Goal: Transaction & Acquisition: Obtain resource

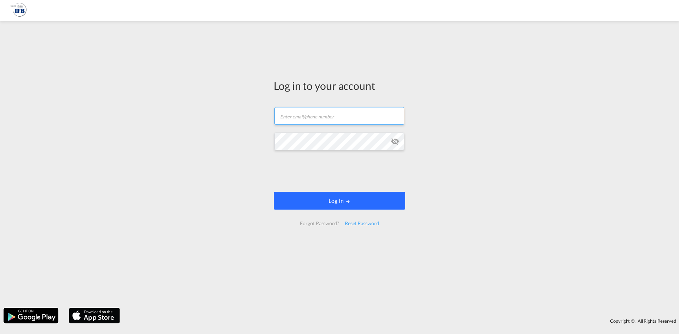
type input "[PERSON_NAME][EMAIL_ADDRESS][DOMAIN_NAME]"
click at [338, 204] on button "Log In" at bounding box center [339, 201] width 131 height 18
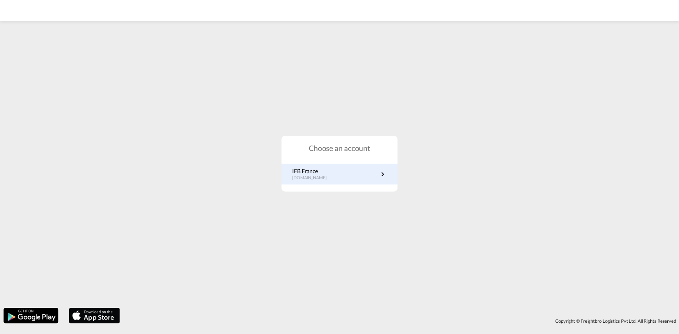
click at [322, 175] on p "[DOMAIN_NAME]" at bounding box center [313, 178] width 42 height 6
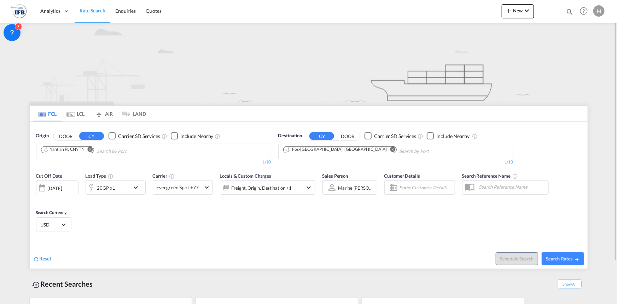
click at [170, 153] on md-chips "Yantian Pt, CNYTN" at bounding box center [153, 151] width 234 height 15
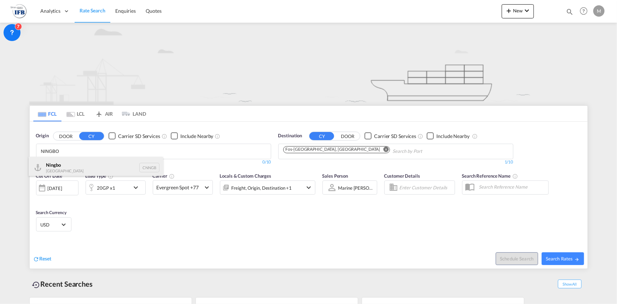
type input "NINGBO"
click at [91, 165] on div "Ningbo China CNNGB" at bounding box center [96, 167] width 134 height 21
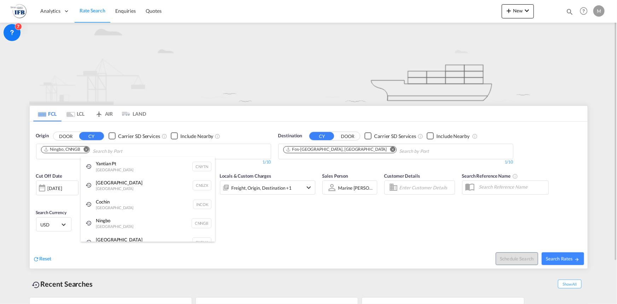
drag, startPoint x: 290, startPoint y: 258, endPoint x: 290, endPoint y: 252, distance: 6.4
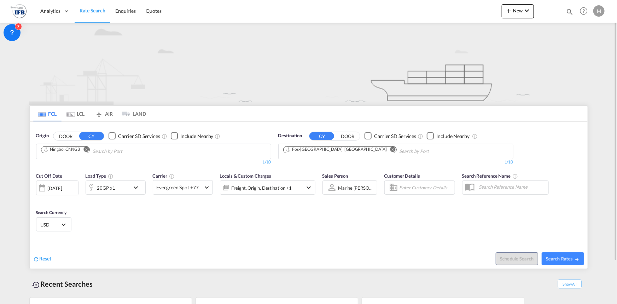
click at [126, 181] on div "20GP x1" at bounding box center [108, 187] width 44 height 14
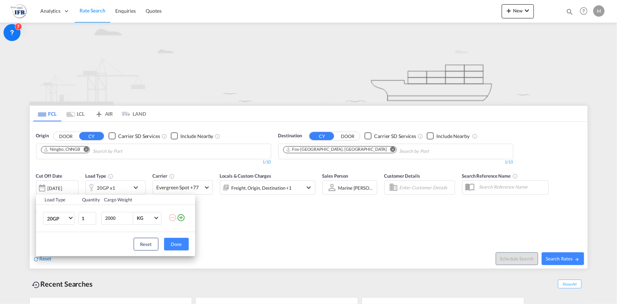
click at [76, 218] on td "20GP 20GP 40GP 40HC 45HC 20RE 40RE 40HR 20OT 40OT 20FR 40FR 40NR 20NR 45S 20TK …" at bounding box center [57, 217] width 42 height 27
click at [71, 218] on span "Choose: \a20GP" at bounding box center [71, 217] width 4 height 4
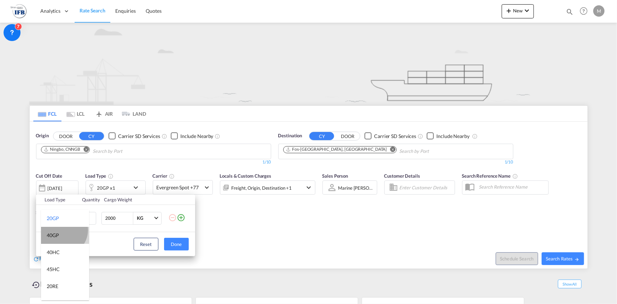
click at [62, 230] on md-option "40GP" at bounding box center [65, 235] width 48 height 17
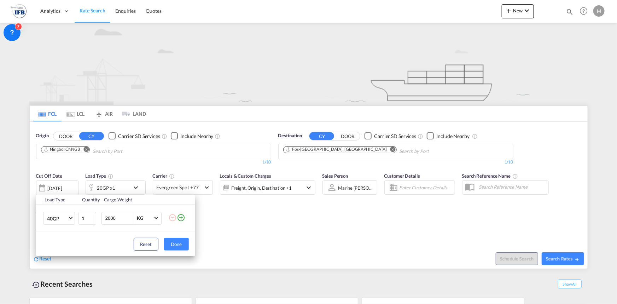
click at [55, 185] on div "Load Type Quantity Cargo Weight 40GP 1 2000 KG KG Load type addition is restric…" at bounding box center [308, 152] width 617 height 304
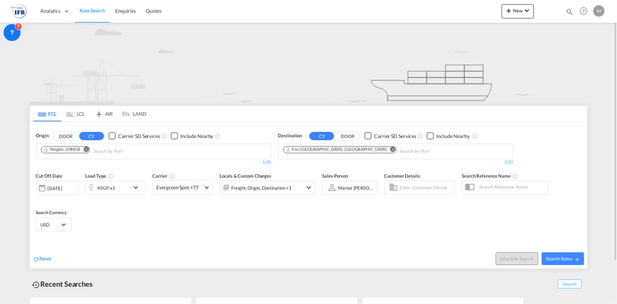
click at [60, 189] on div "[DATE]" at bounding box center [55, 188] width 14 height 6
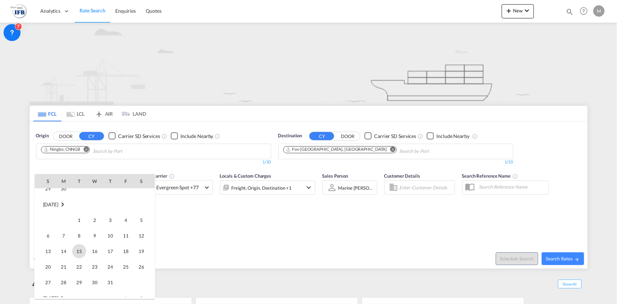
scroll to position [56, 0]
click at [92, 268] on span "11" at bounding box center [95, 265] width 14 height 14
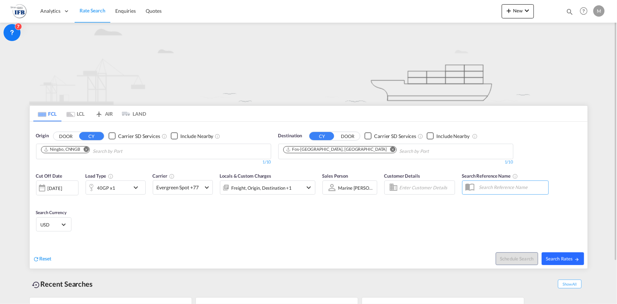
click at [572, 260] on span "Search Rates" at bounding box center [563, 259] width 34 height 6
type input "CNNGB to FRFOS / [DATE]"
